Goal: Check status: Check status

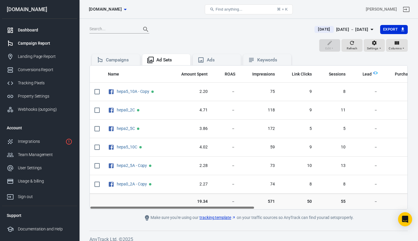
click at [24, 28] on div "Dashboard" at bounding box center [45, 30] width 55 height 6
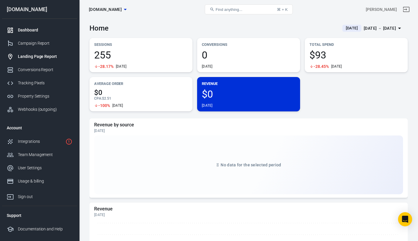
click at [41, 56] on div "Landing Page Report" at bounding box center [45, 56] width 55 height 6
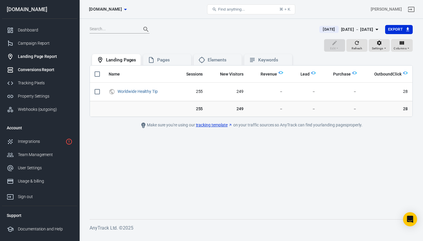
click at [35, 68] on div "Conversions Report" at bounding box center [45, 70] width 55 height 6
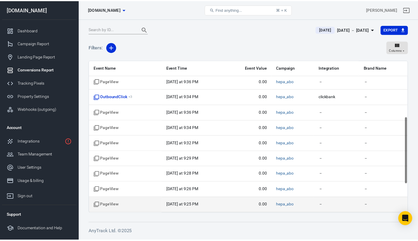
scroll to position [190, 0]
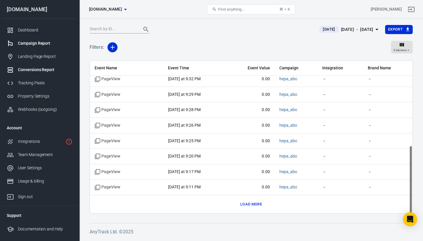
click at [37, 44] on div "Campaign Report" at bounding box center [45, 43] width 55 height 6
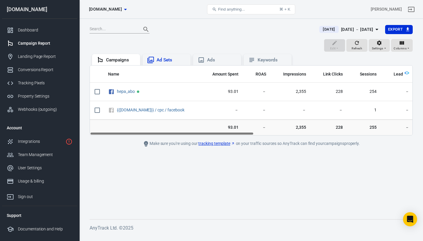
click at [171, 59] on div "Ad Sets" at bounding box center [170, 60] width 29 height 6
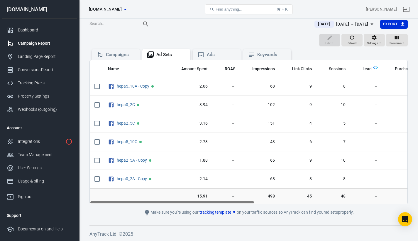
drag, startPoint x: 199, startPoint y: 207, endPoint x: 149, endPoint y: 198, distance: 50.4
click at [137, 200] on div "Name Amount Spent ROAS Impressions Link Clicks Sessions Lead Purchase Revenue A…" at bounding box center [249, 132] width 319 height 144
click at [230, 34] on div "Edit Refresh Settings Columns" at bounding box center [249, 41] width 319 height 14
click at [39, 55] on div "Landing Page Report" at bounding box center [45, 56] width 55 height 6
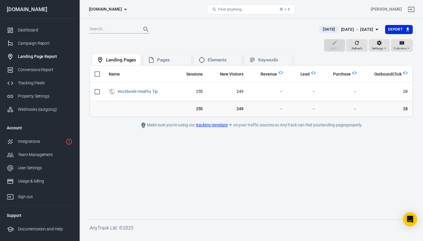
click at [320, 28] on span "[DATE]" at bounding box center [328, 29] width 17 height 6
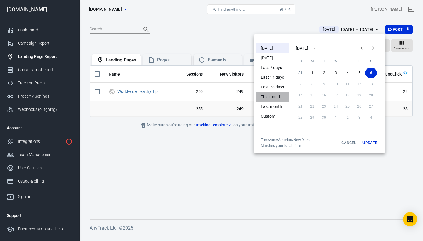
click at [277, 100] on li "This month" at bounding box center [272, 97] width 33 height 10
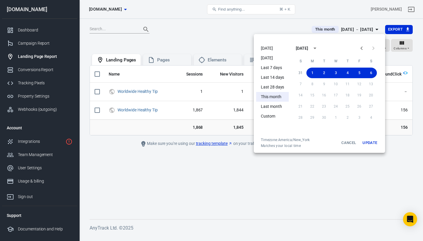
click at [298, 195] on div at bounding box center [211, 120] width 423 height 241
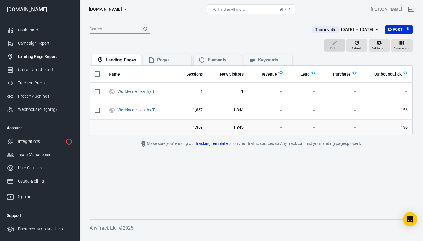
click at [317, 33] on button "This month Sep 1 － Sep 6, 2025" at bounding box center [346, 30] width 78 height 10
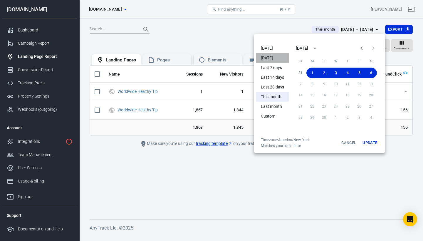
click at [273, 58] on li "Yesterday" at bounding box center [272, 58] width 33 height 10
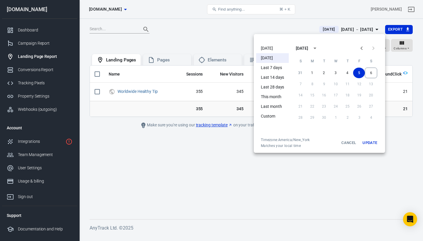
click at [244, 170] on div at bounding box center [211, 120] width 423 height 241
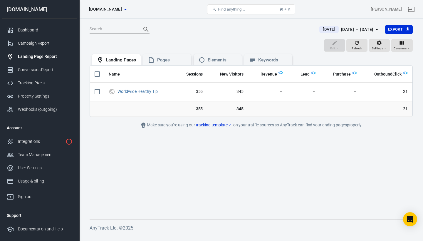
click at [321, 26] on div "Yesterday" at bounding box center [328, 29] width 19 height 7
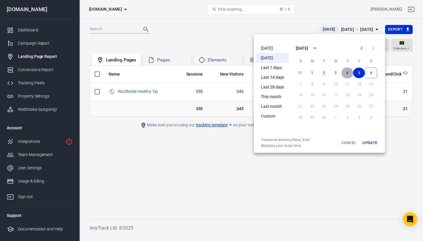
click at [346, 71] on button "4" at bounding box center [347, 73] width 12 height 11
click at [373, 142] on button "Update" at bounding box center [369, 142] width 19 height 11
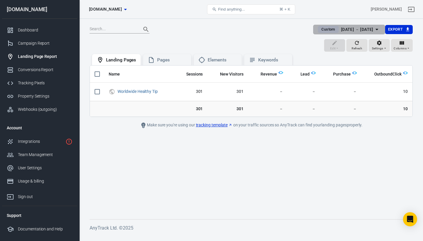
click at [321, 30] on span "Custom" at bounding box center [328, 29] width 18 height 6
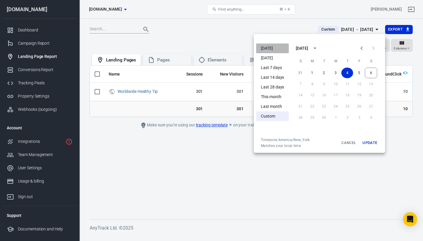
click at [267, 51] on li "[DATE]" at bounding box center [272, 48] width 33 height 10
click at [362, 188] on div at bounding box center [211, 120] width 423 height 241
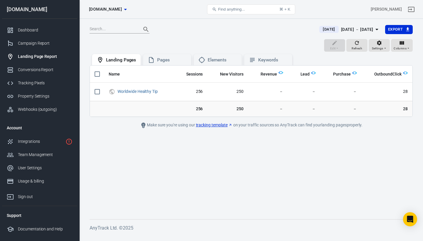
click at [325, 29] on span "[DATE]" at bounding box center [328, 29] width 17 height 6
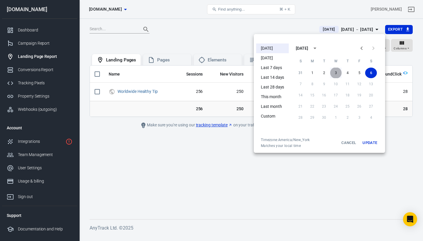
click at [336, 72] on button "3" at bounding box center [336, 73] width 12 height 11
click at [336, 73] on button "3" at bounding box center [335, 73] width 12 height 11
click at [372, 142] on button "Update" at bounding box center [369, 142] width 19 height 11
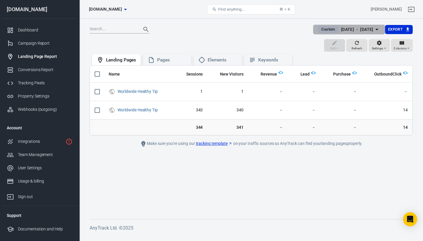
click at [319, 31] on span "Custom" at bounding box center [328, 29] width 18 height 6
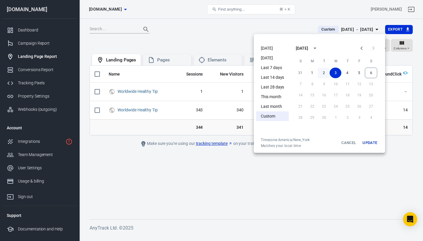
click at [324, 73] on button "2" at bounding box center [324, 73] width 12 height 11
click at [375, 143] on button "Update" at bounding box center [369, 142] width 19 height 11
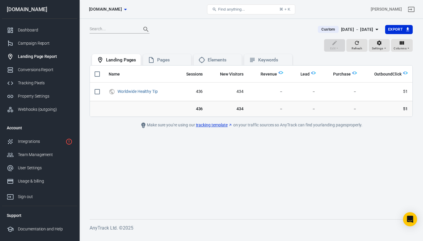
click at [322, 31] on span "Custom" at bounding box center [328, 29] width 18 height 6
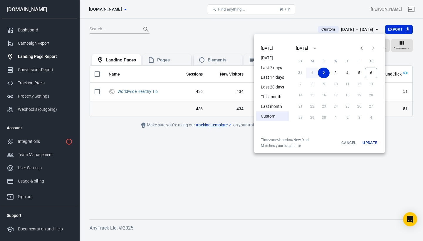
click at [312, 72] on button "1" at bounding box center [312, 73] width 12 height 11
click at [311, 72] on button "1" at bounding box center [312, 73] width 12 height 11
click at [373, 143] on button "Update" at bounding box center [369, 142] width 19 height 11
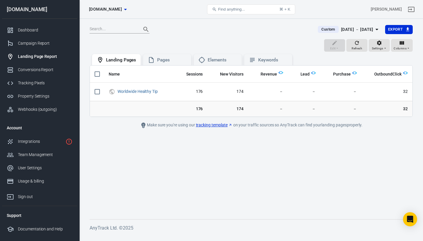
click at [319, 28] on span "Custom" at bounding box center [328, 29] width 18 height 6
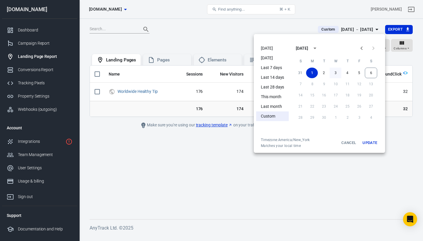
click at [335, 72] on button "3" at bounding box center [335, 73] width 12 height 11
click at [370, 139] on button "Update" at bounding box center [369, 142] width 19 height 11
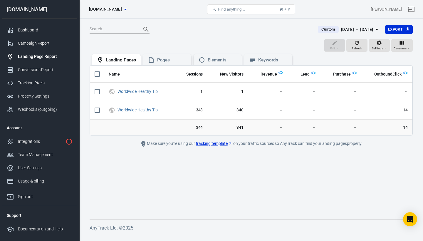
click at [319, 28] on span "Custom" at bounding box center [328, 29] width 18 height 6
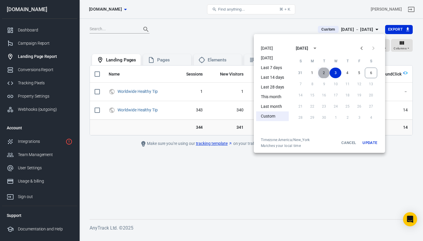
click at [322, 72] on button "2" at bounding box center [324, 73] width 12 height 11
click at [372, 142] on button "Update" at bounding box center [369, 142] width 19 height 11
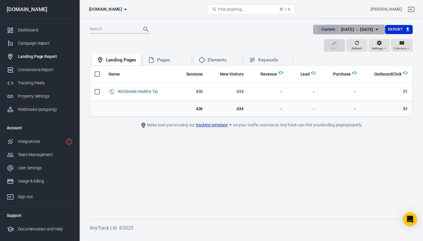
click at [319, 31] on span "Custom" at bounding box center [328, 29] width 18 height 6
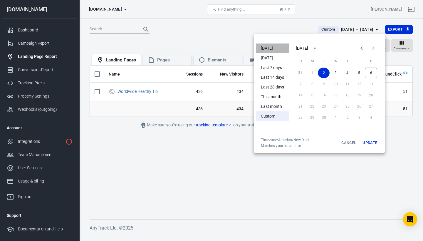
click at [262, 49] on li "[DATE]" at bounding box center [272, 48] width 33 height 10
click at [368, 144] on button "Update" at bounding box center [369, 142] width 19 height 11
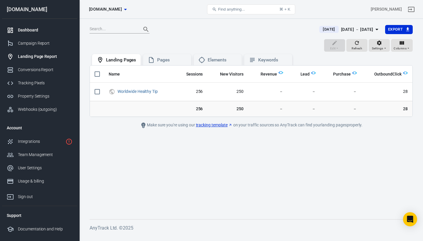
click at [29, 31] on div "Dashboard" at bounding box center [45, 30] width 55 height 6
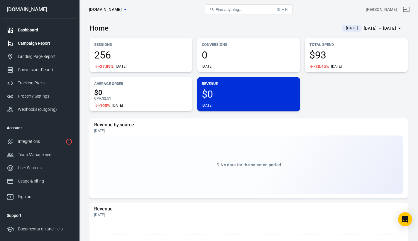
click at [30, 44] on div "Campaign Report" at bounding box center [45, 43] width 55 height 6
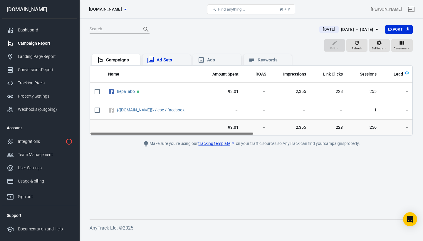
click at [165, 61] on div "Ad Sets" at bounding box center [170, 60] width 29 height 6
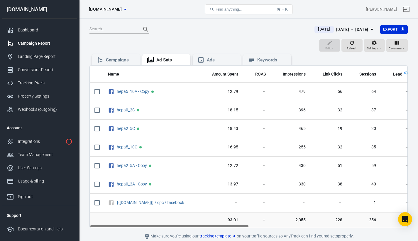
click at [319, 31] on span "[DATE]" at bounding box center [324, 29] width 17 height 6
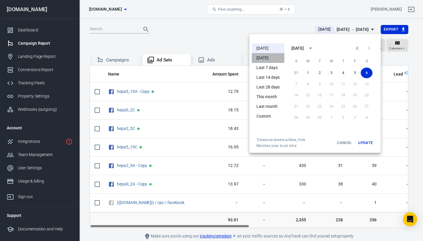
click at [268, 58] on li "Yesterday" at bounding box center [268, 58] width 33 height 10
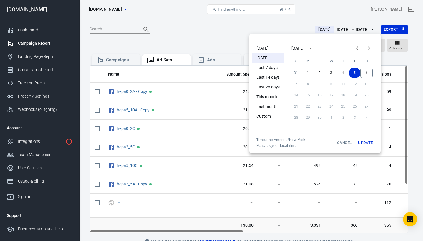
click at [368, 144] on button "Update" at bounding box center [365, 142] width 19 height 11
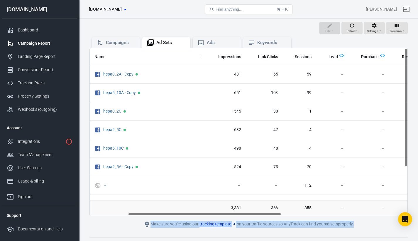
scroll to position [0, 80]
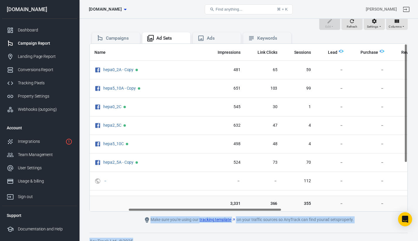
drag, startPoint x: 202, startPoint y: 230, endPoint x: 241, endPoint y: 238, distance: 39.4
click at [241, 238] on div "Yesterday Sep 5 － Sep 5, 2025 Export Edit Refresh Settings Columns Campaigns Ad…" at bounding box center [248, 122] width 339 height 251
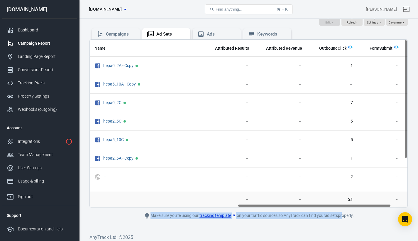
scroll to position [0, 306]
drag, startPoint x: 232, startPoint y: 205, endPoint x: 341, endPoint y: 218, distance: 110.3
click at [342, 218] on main "Yesterday Sep 5 － Sep 5, 2025 Export Edit Refresh Settings Columns Campaigns Ad…" at bounding box center [249, 109] width 319 height 220
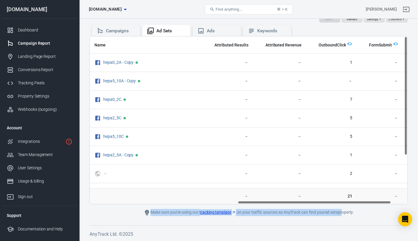
scroll to position [0, 0]
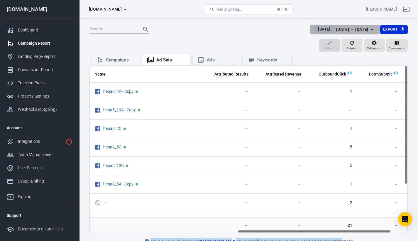
click at [316, 27] on span "Yesterday" at bounding box center [324, 29] width 17 height 6
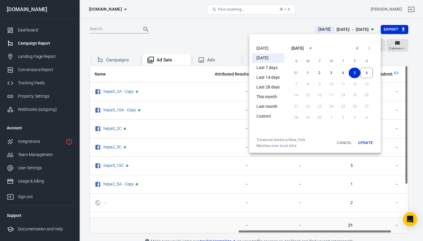
click at [266, 51] on li "[DATE]" at bounding box center [268, 48] width 33 height 10
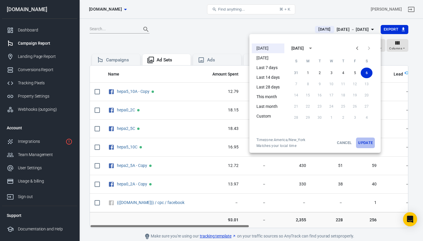
click at [367, 143] on button "Update" at bounding box center [365, 142] width 19 height 11
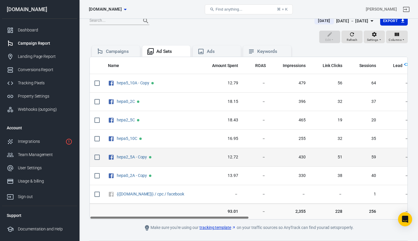
scroll to position [24, 0]
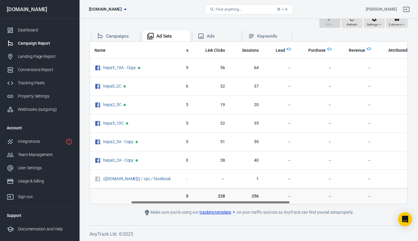
click at [330, 203] on tr "93.01 － 2,355 228 256 － － － － － 28 － －" at bounding box center [296, 196] width 648 height 16
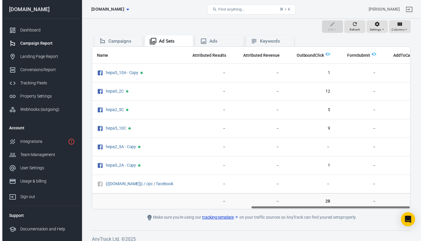
scroll to position [0, 0]
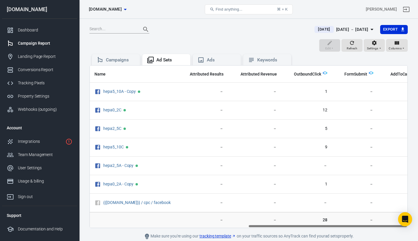
click at [316, 28] on span "[DATE]" at bounding box center [324, 29] width 17 height 6
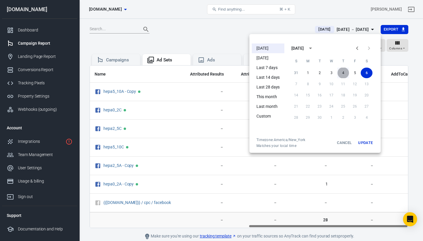
click at [344, 74] on button "4" at bounding box center [343, 73] width 12 height 11
click at [371, 142] on button "Update" at bounding box center [365, 142] width 19 height 11
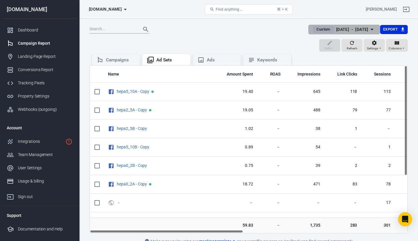
click at [316, 29] on span "Custom" at bounding box center [323, 29] width 18 height 6
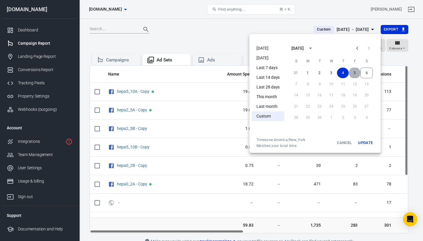
click at [353, 72] on button "5" at bounding box center [355, 73] width 12 height 11
click at [372, 146] on button "Update" at bounding box center [365, 142] width 19 height 11
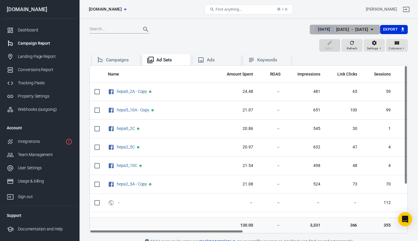
click at [316, 29] on span "Yesterday" at bounding box center [324, 29] width 17 height 6
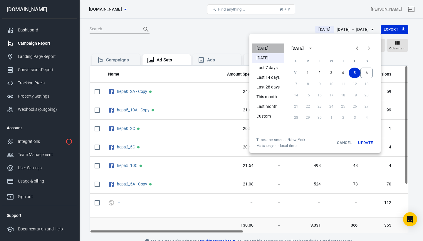
click at [262, 47] on li "[DATE]" at bounding box center [268, 48] width 33 height 10
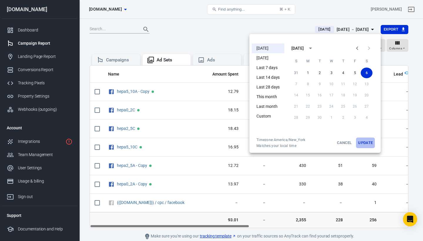
click at [366, 141] on button "Update" at bounding box center [365, 142] width 19 height 11
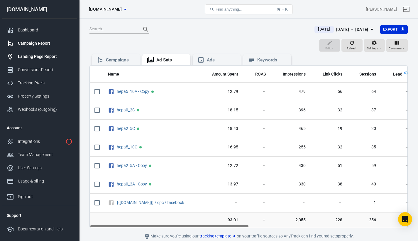
click at [44, 54] on div "Landing Page Report" at bounding box center [45, 56] width 55 height 6
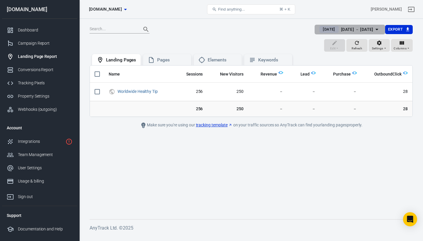
click at [322, 28] on span "[DATE]" at bounding box center [328, 29] width 17 height 6
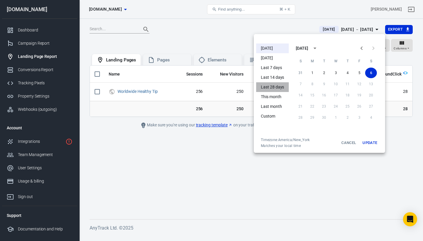
click at [278, 91] on li "Last 28 days" at bounding box center [272, 87] width 33 height 10
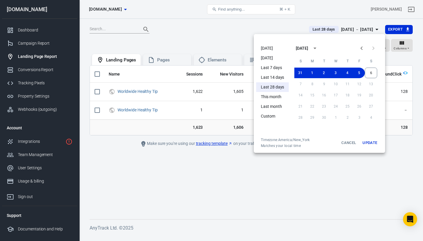
click at [306, 183] on div at bounding box center [211, 120] width 423 height 241
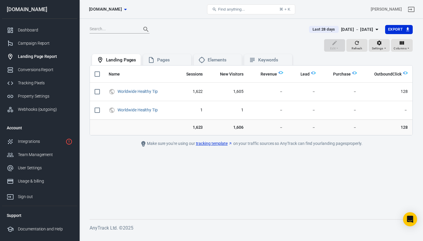
click at [310, 27] on span "Last 28 days" at bounding box center [323, 29] width 27 height 6
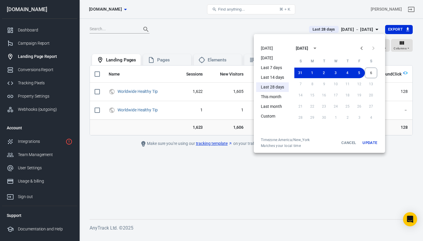
click at [278, 75] on li "Last 14 days" at bounding box center [272, 78] width 33 height 10
click at [281, 69] on li "Last 7 days" at bounding box center [272, 68] width 33 height 10
click at [319, 186] on div at bounding box center [211, 120] width 423 height 241
